Goal: Contribute content

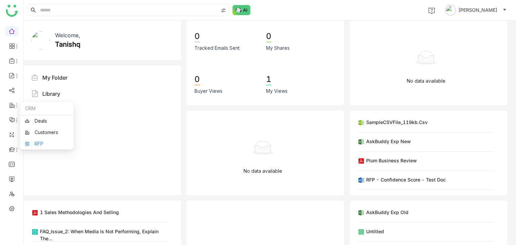
click at [35, 142] on link "RFP" at bounding box center [47, 144] width 44 height 5
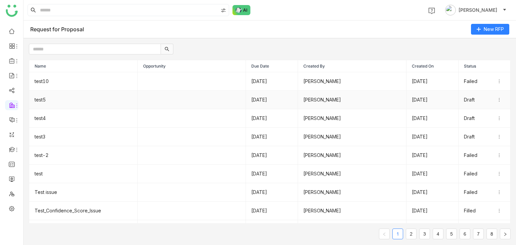
click at [47, 103] on td "test5" at bounding box center [83, 100] width 109 height 18
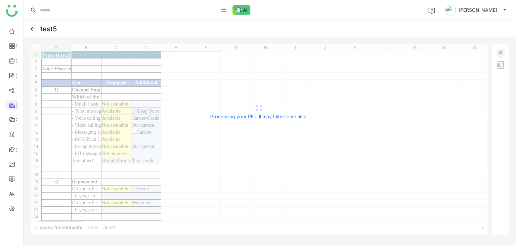
click at [35, 30] on div "test5" at bounding box center [270, 29] width 493 height 17
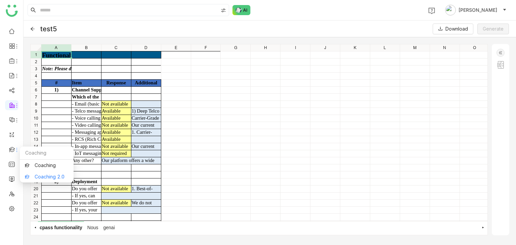
click at [38, 178] on link "Coaching 2.0" at bounding box center [47, 176] width 44 height 5
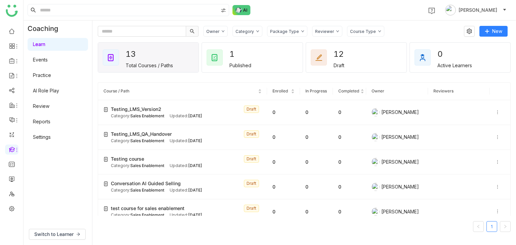
click at [165, 79] on gtmb-course-listing "Course / Path Enrolled In Progress Completed Owner Reviewers Testing_LMS_Versio…" at bounding box center [304, 156] width 413 height 165
click at [171, 110] on div "Testing_LMS_Version2 Draft" at bounding box center [186, 109] width 151 height 7
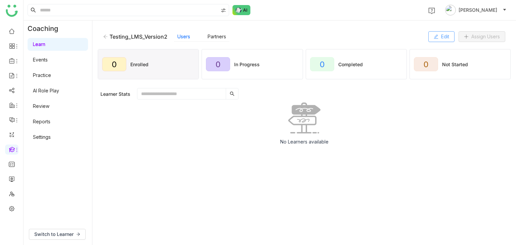
click at [434, 34] on icon at bounding box center [436, 36] width 5 height 5
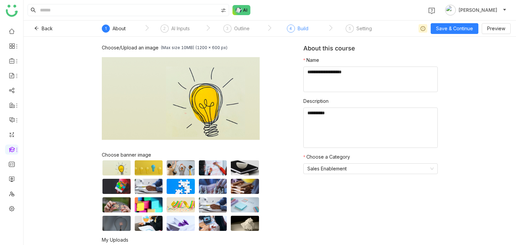
click at [303, 32] on div "Build" at bounding box center [303, 29] width 11 height 8
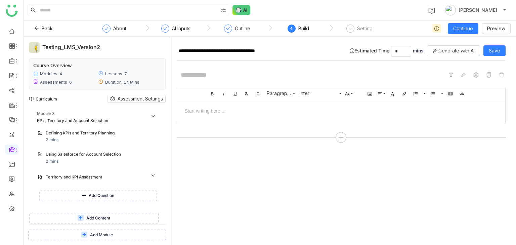
scroll to position [279, 0]
click at [99, 220] on span "Add Content" at bounding box center [98, 219] width 24 height 6
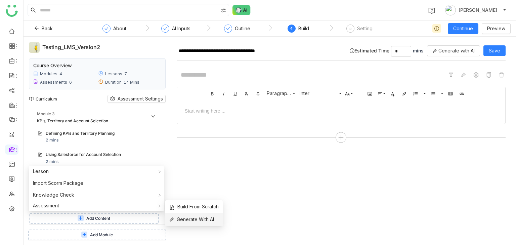
click at [180, 219] on span "Generate With AI" at bounding box center [191, 219] width 45 height 7
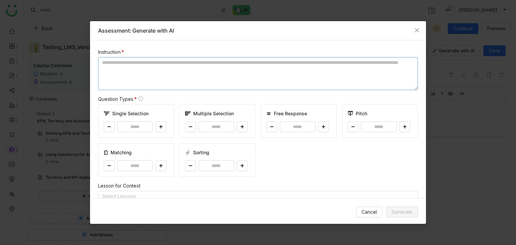
click at [166, 76] on textarea at bounding box center [258, 73] width 320 height 33
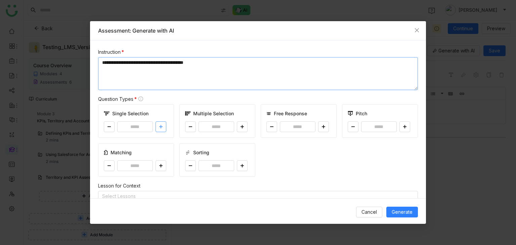
type textarea "**********"
click at [160, 131] on button at bounding box center [161, 126] width 11 height 11
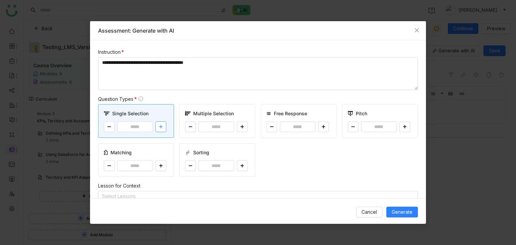
click at [160, 131] on button at bounding box center [161, 126] width 11 height 11
type input "*"
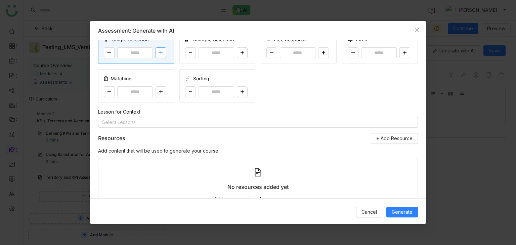
scroll to position [102, 0]
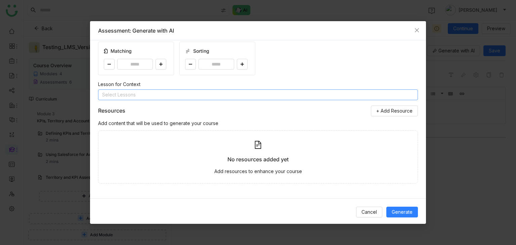
click at [151, 95] on nz-select-top-control "Select Lessons" at bounding box center [258, 94] width 320 height 11
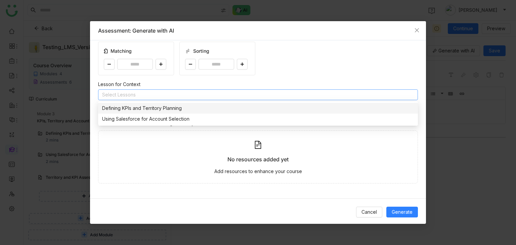
click at [151, 107] on div "Defining KPIs and Territory Planning" at bounding box center [258, 108] width 312 height 7
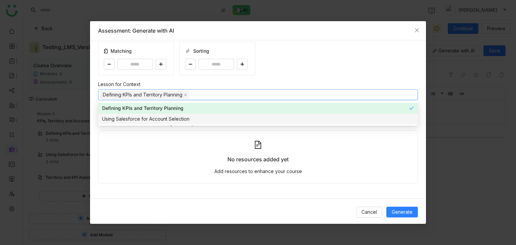
click at [291, 76] on div "**********" at bounding box center [258, 119] width 336 height 158
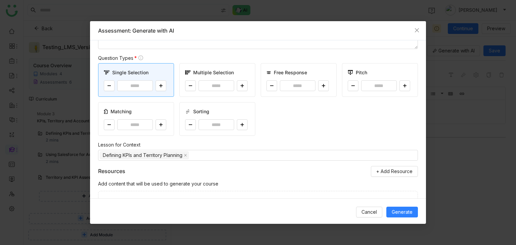
scroll to position [0, 0]
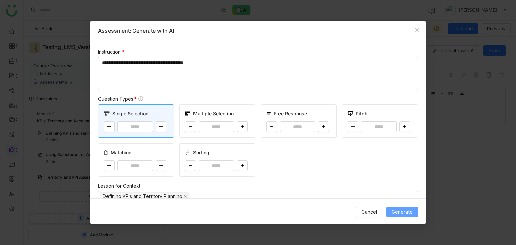
click at [393, 209] on span "Generate" at bounding box center [402, 211] width 21 height 7
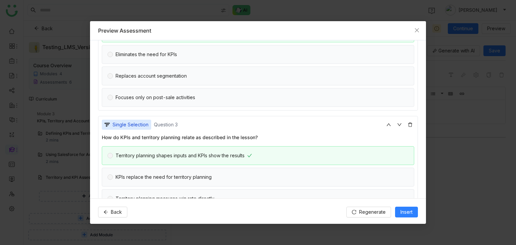
scroll to position [263, 0]
